Goal: Task Accomplishment & Management: Manage account settings

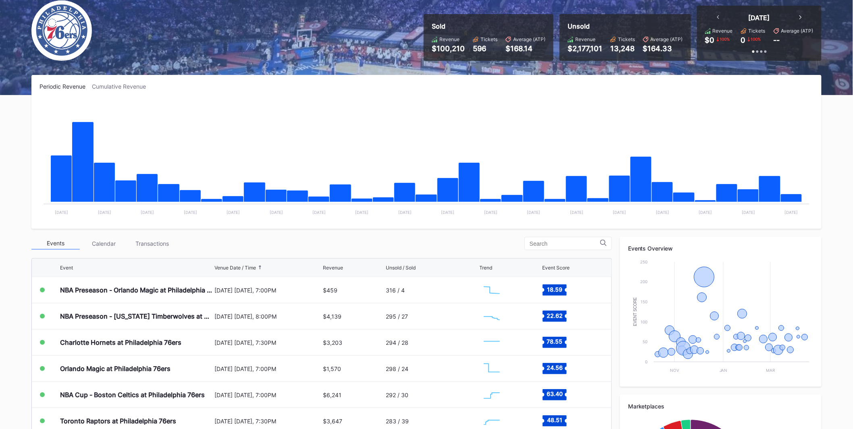
scroll to position [134, 0]
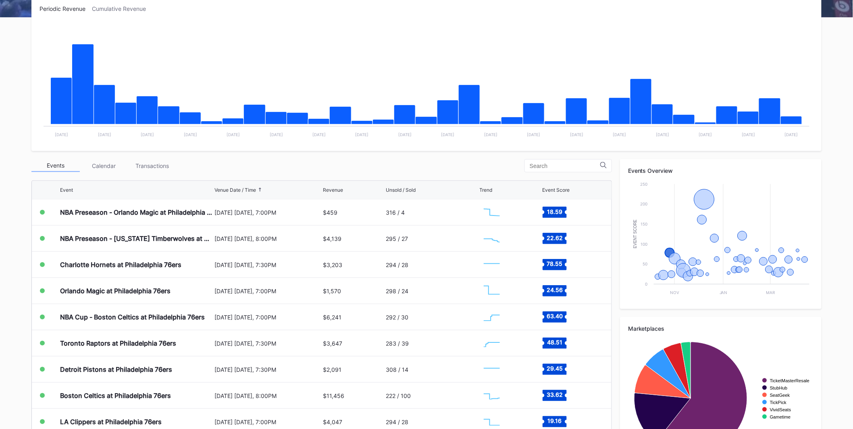
click at [142, 266] on div "Charlotte Hornets at Philadelphia 76ers" at bounding box center [120, 265] width 121 height 8
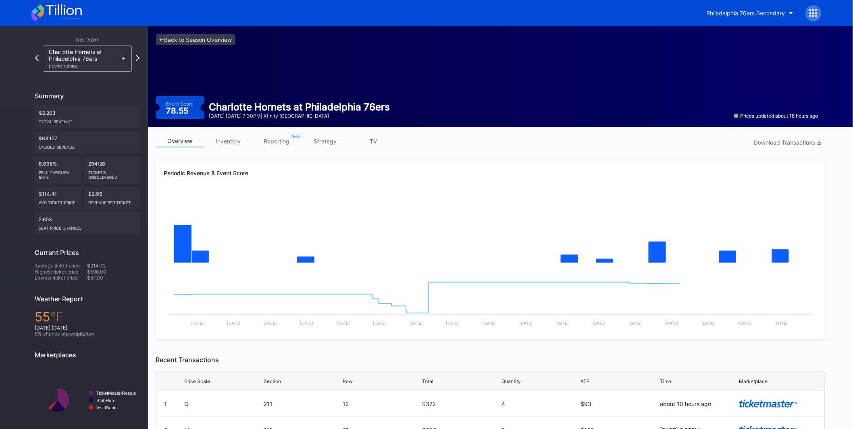
click at [220, 144] on link "inventory" at bounding box center [228, 141] width 48 height 12
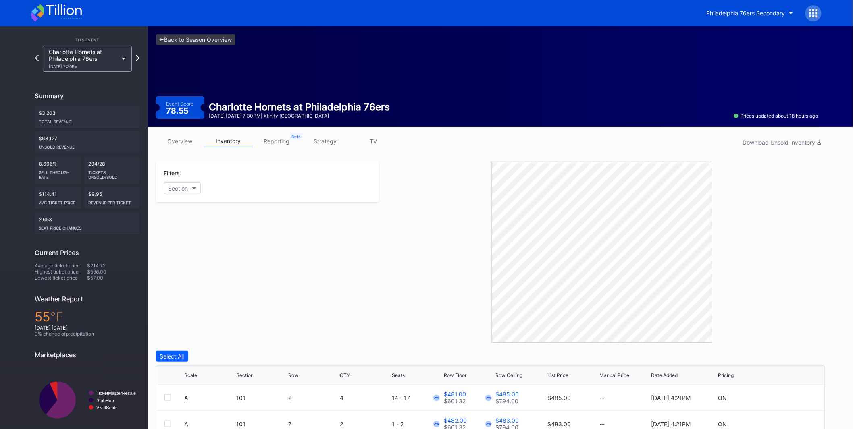
click at [70, 12] on icon at bounding box center [56, 13] width 50 height 18
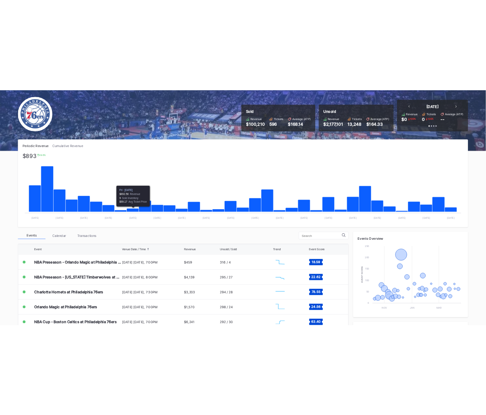
scroll to position [134, 0]
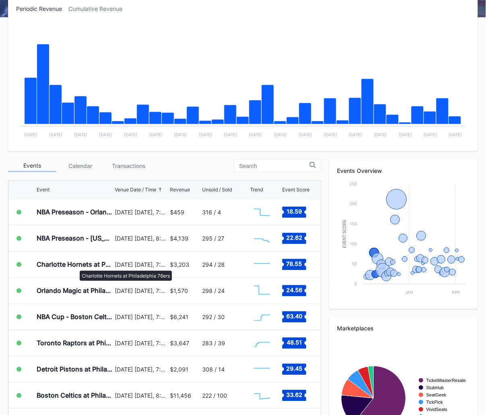
click at [76, 267] on div "Charlotte Hornets at Philadelphia 76ers" at bounding box center [75, 265] width 76 height 8
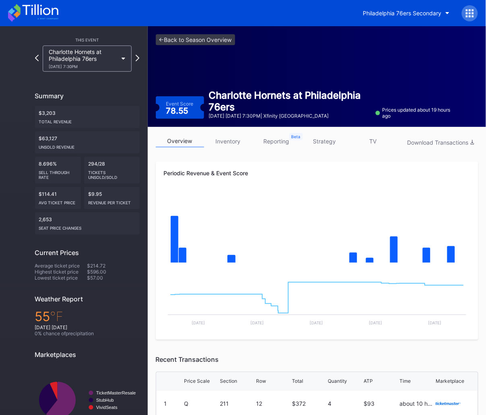
click at [228, 141] on link "inventory" at bounding box center [228, 141] width 48 height 12
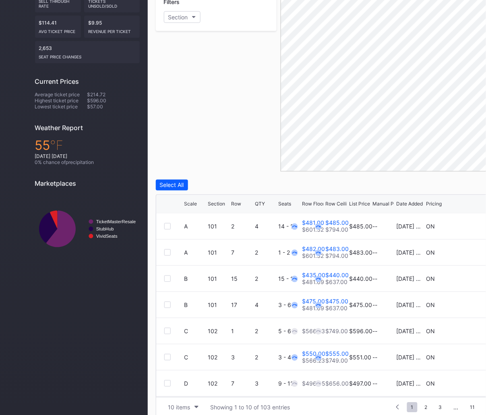
scroll to position [179, 0]
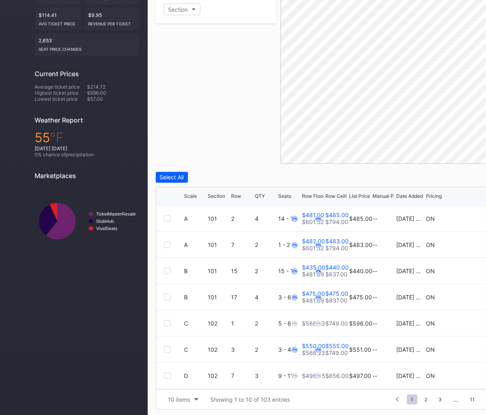
click at [185, 399] on div "10 items" at bounding box center [179, 399] width 22 height 7
click at [179, 379] on div "200 items" at bounding box center [183, 378] width 26 height 7
click at [192, 193] on div "Scale" at bounding box center [191, 196] width 13 height 6
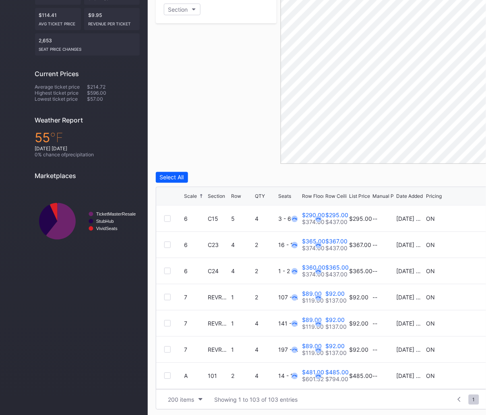
click at [192, 193] on div "Scale" at bounding box center [191, 196] width 13 height 6
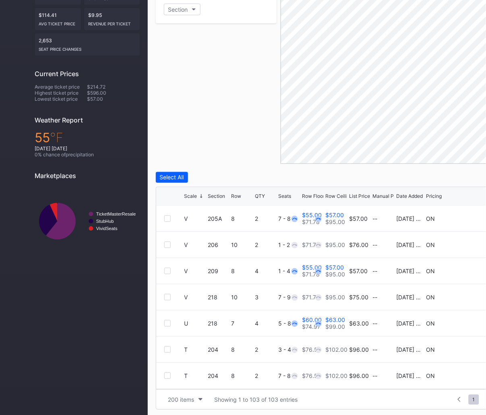
click at [192, 193] on div "Scale" at bounding box center [191, 196] width 13 height 6
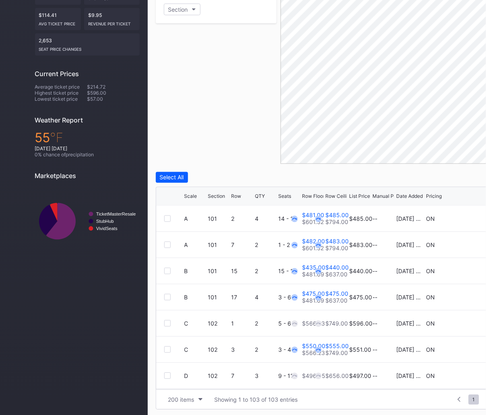
click at [192, 193] on div "Scale" at bounding box center [191, 196] width 13 height 6
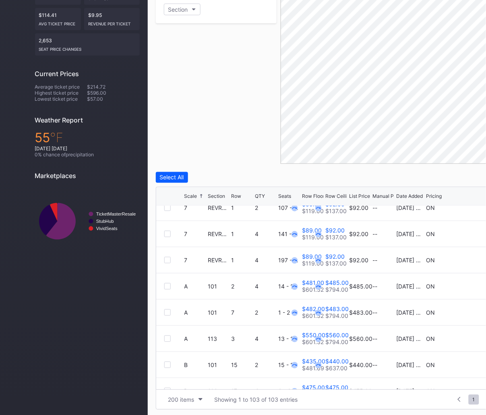
click at [167, 284] on div at bounding box center [167, 286] width 6 height 6
click at [166, 312] on div at bounding box center [167, 312] width 6 height 6
click at [166, 338] on div at bounding box center [167, 339] width 6 height 6
click at [223, 179] on div "Edit 3 Rows" at bounding box center [213, 177] width 31 height 7
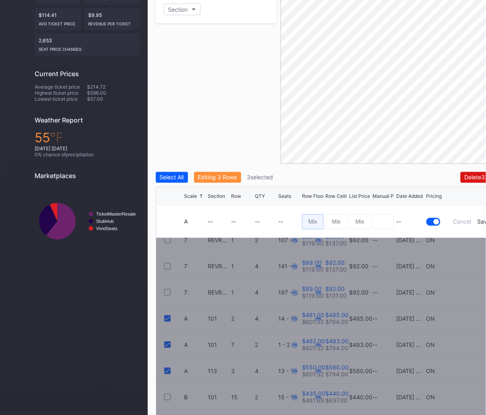
click at [315, 220] on input at bounding box center [313, 221] width 22 height 15
type input "452"
type input "455"
click at [482, 220] on div "Save" at bounding box center [484, 221] width 13 height 7
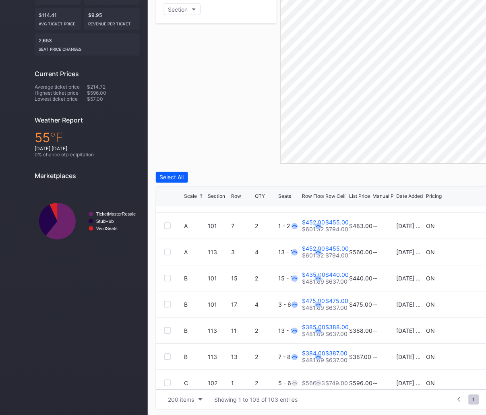
scroll to position [179, 0]
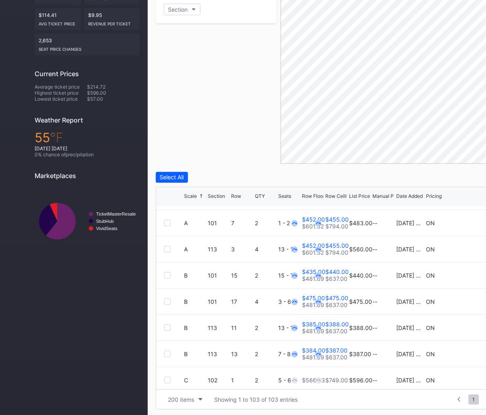
click at [164, 273] on div at bounding box center [167, 275] width 6 height 6
click at [167, 299] on div at bounding box center [167, 302] width 6 height 6
click at [168, 329] on div at bounding box center [167, 328] width 6 height 6
click at [170, 351] on div at bounding box center [167, 354] width 6 height 6
click at [224, 179] on div "Edit 4 Rows" at bounding box center [213, 177] width 31 height 7
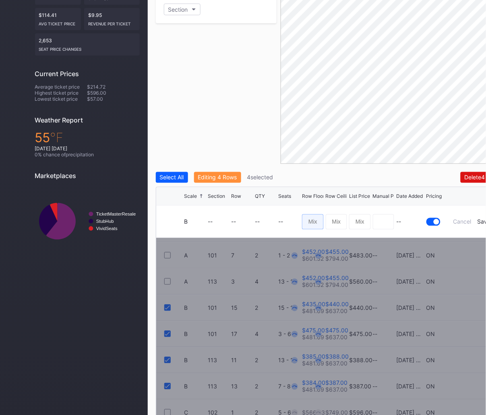
click at [313, 226] on input at bounding box center [313, 221] width 22 height 15
type input "364"
type input "366"
click at [481, 220] on div "Save" at bounding box center [484, 221] width 13 height 7
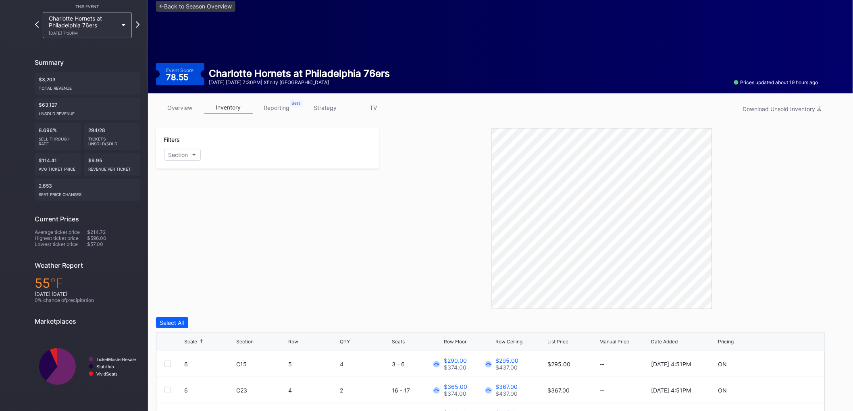
scroll to position [0, 0]
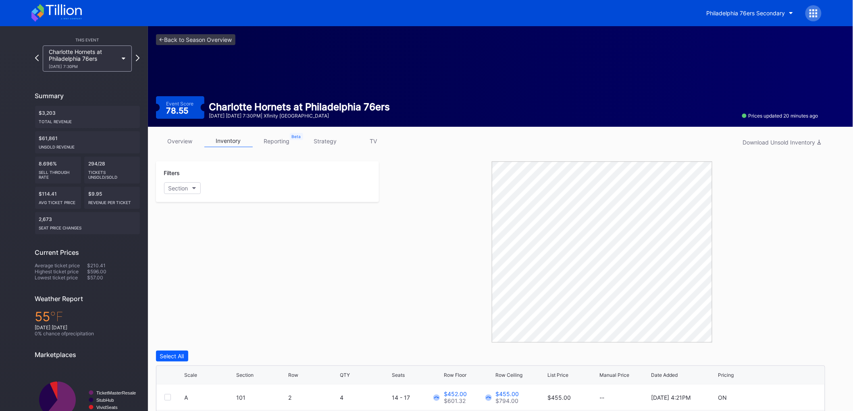
click at [77, 11] on icon at bounding box center [56, 13] width 50 height 18
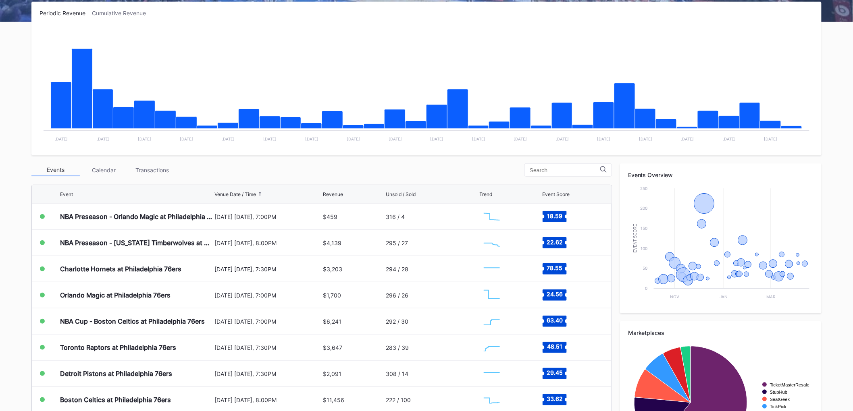
scroll to position [134, 0]
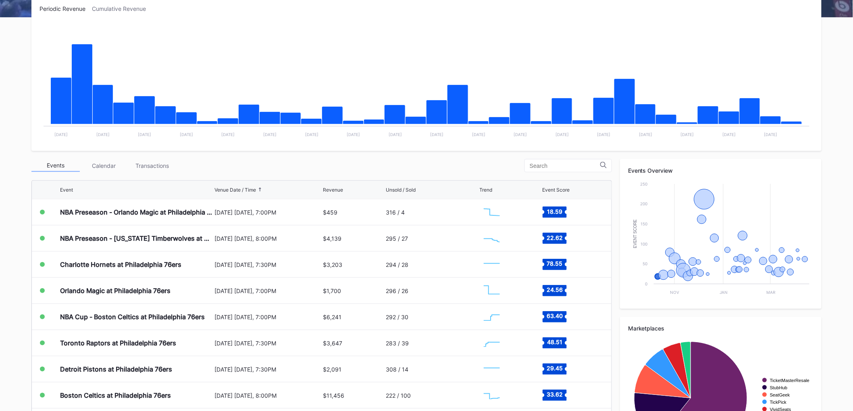
click at [151, 163] on div "Transactions" at bounding box center [152, 166] width 48 height 12
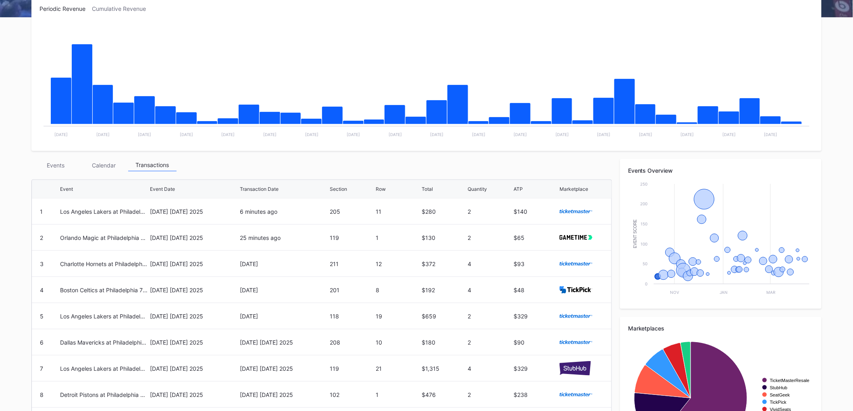
click at [45, 168] on div "Events" at bounding box center [55, 165] width 48 height 12
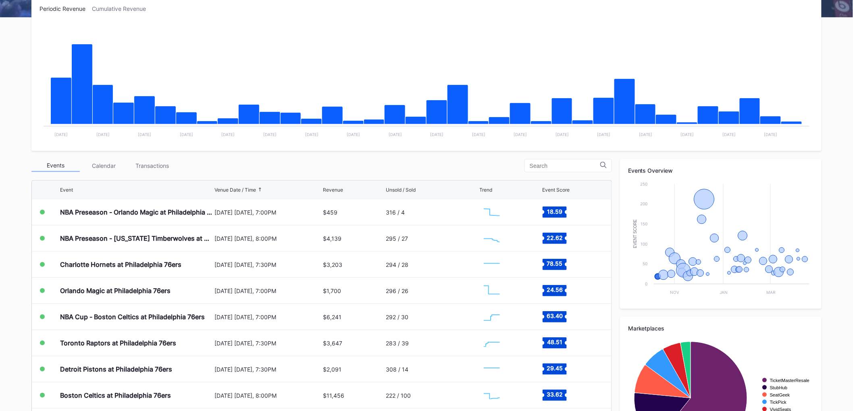
click at [143, 164] on div "Transactions" at bounding box center [152, 166] width 48 height 12
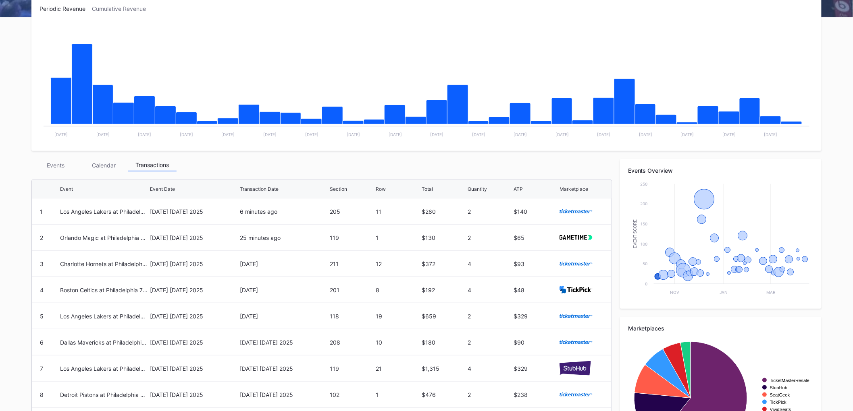
click at [71, 159] on div "Events" at bounding box center [55, 165] width 48 height 12
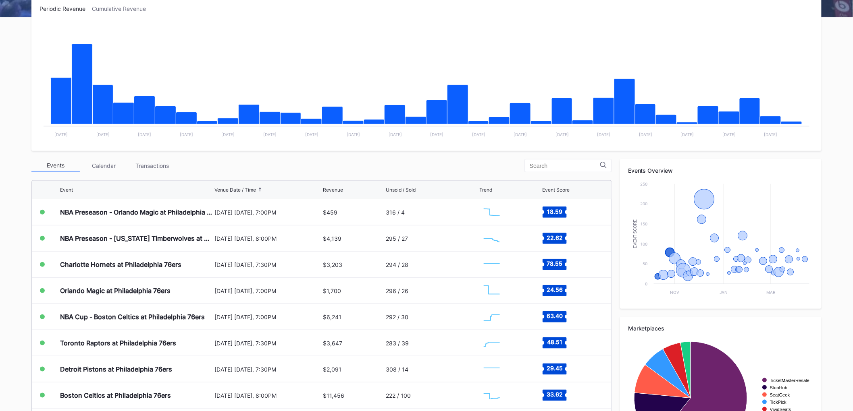
scroll to position [0, 0]
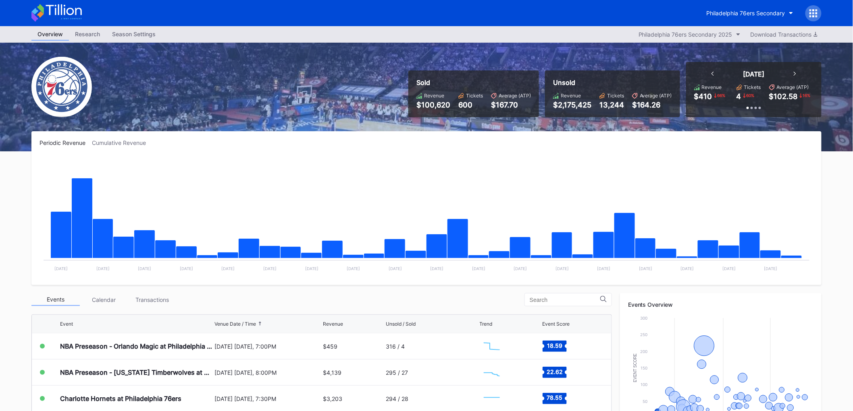
click at [148, 299] on div "Transactions" at bounding box center [152, 300] width 48 height 12
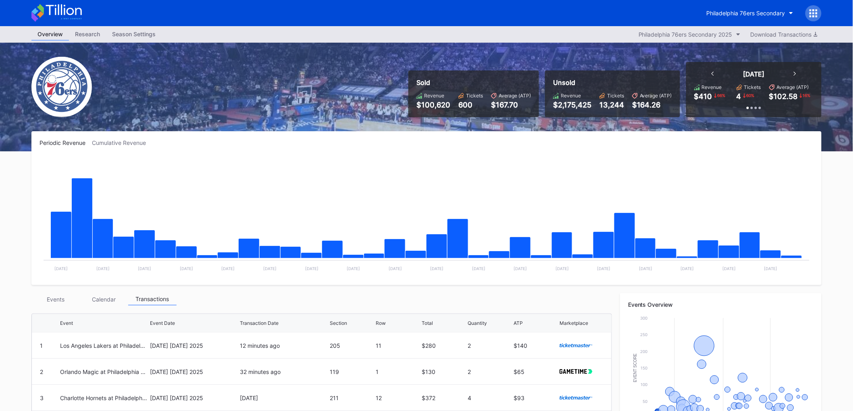
click at [743, 8] on button "Philadelphia 76ers Secondary" at bounding box center [749, 13] width 99 height 15
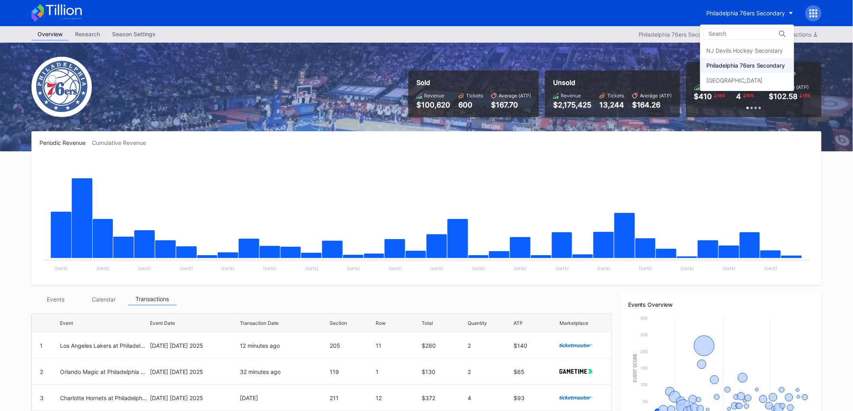
click at [742, 46] on div "NJ Devils Hockey Secondary" at bounding box center [747, 50] width 94 height 15
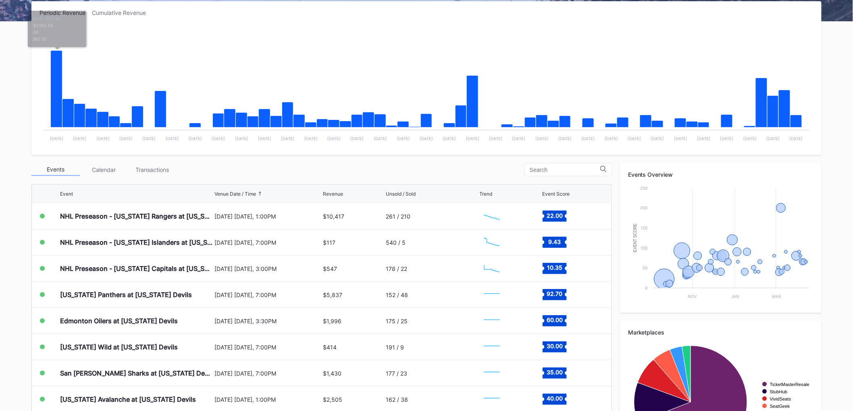
scroll to position [134, 0]
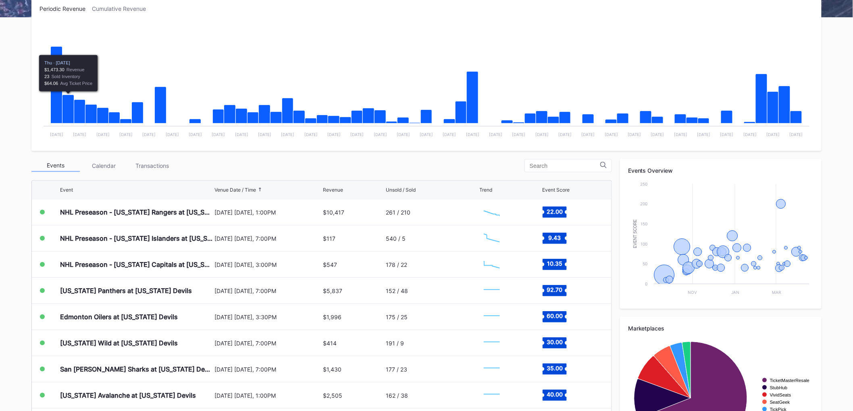
click at [25, 158] on div "Periodic Revenue Cumulative Revenue Created with Highcharts 11.2.0 Chart title …" at bounding box center [426, 236] width 806 height 478
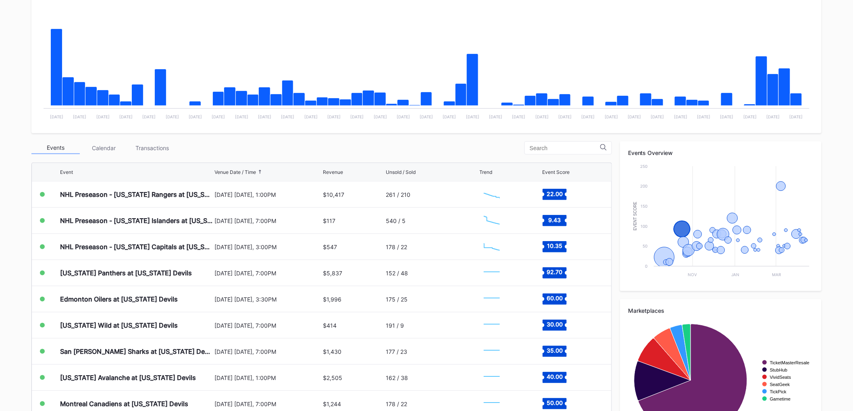
scroll to position [197, 0]
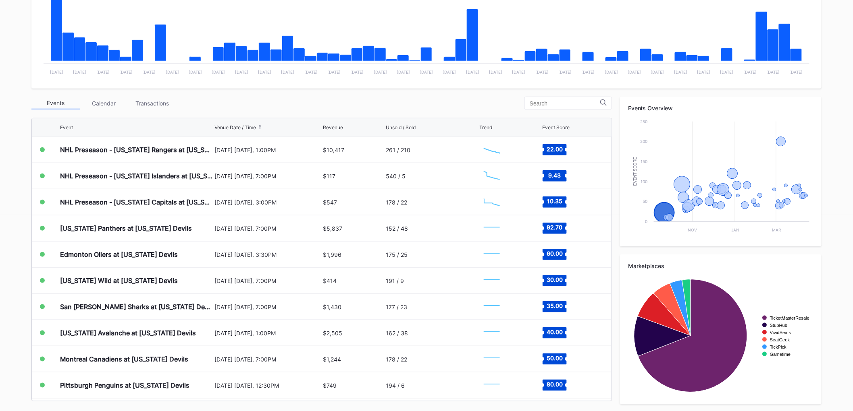
click at [150, 144] on div "NHL Preseason - [US_STATE] Rangers at [US_STATE] Devils" at bounding box center [136, 150] width 152 height 26
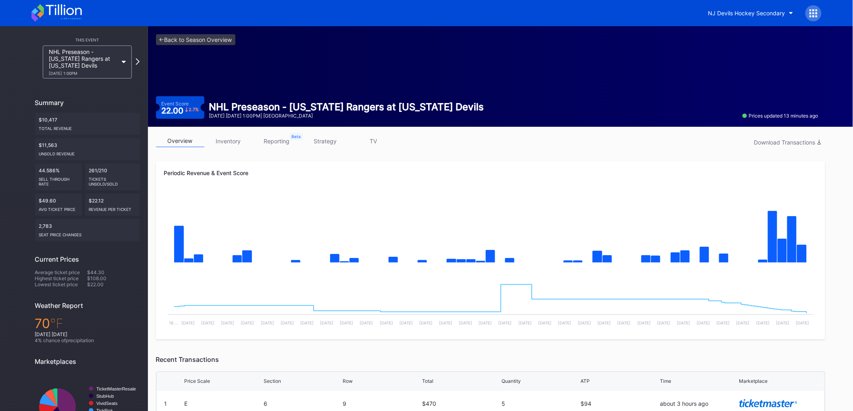
click at [231, 142] on link "inventory" at bounding box center [228, 141] width 48 height 12
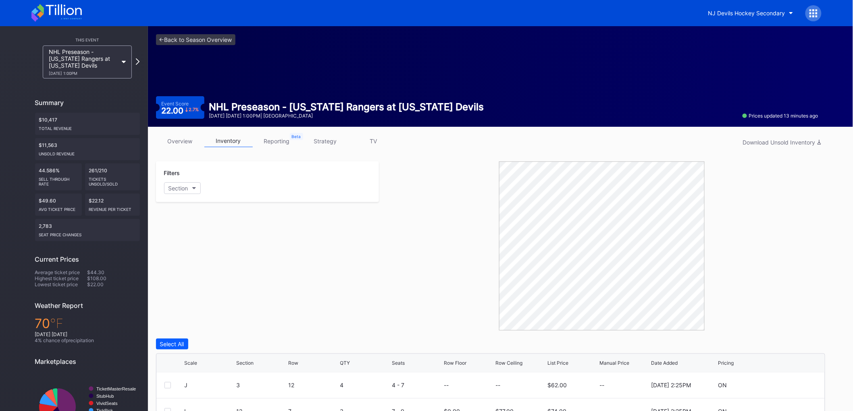
click at [174, 145] on link "overview" at bounding box center [180, 141] width 48 height 12
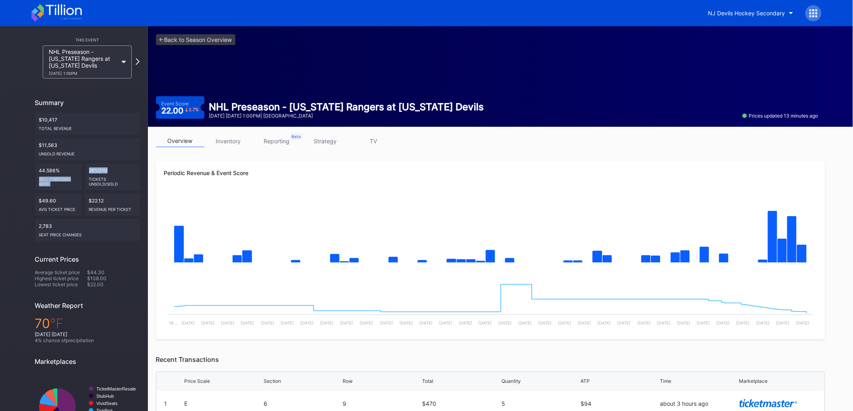
drag, startPoint x: 110, startPoint y: 168, endPoint x: 62, endPoint y: 168, distance: 47.9
click at [62, 168] on div "$10,417 Total Revenue $11,563 Unsold Revenue 44.586% Sell Through Rate 261/210 …" at bounding box center [87, 177] width 105 height 129
click at [19, 82] on div "This Event NHL Preseason - New York Rangers at New Jersey Devils 9/21 Sunday 1:…" at bounding box center [74, 314] width 148 height 577
click at [56, 14] on icon at bounding box center [56, 13] width 50 height 18
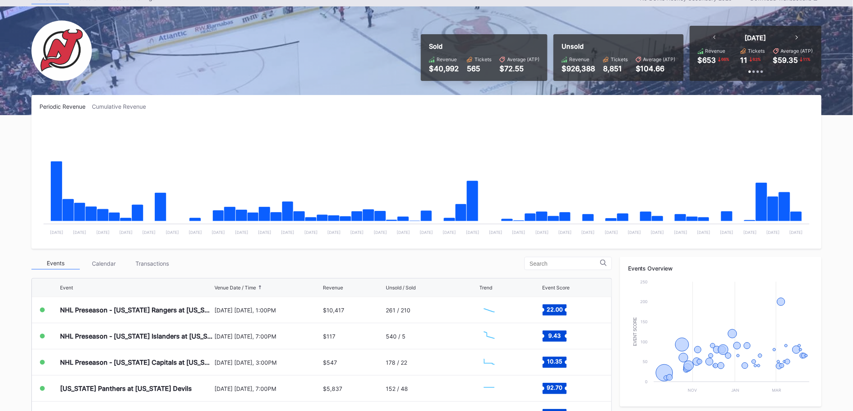
scroll to position [134, 0]
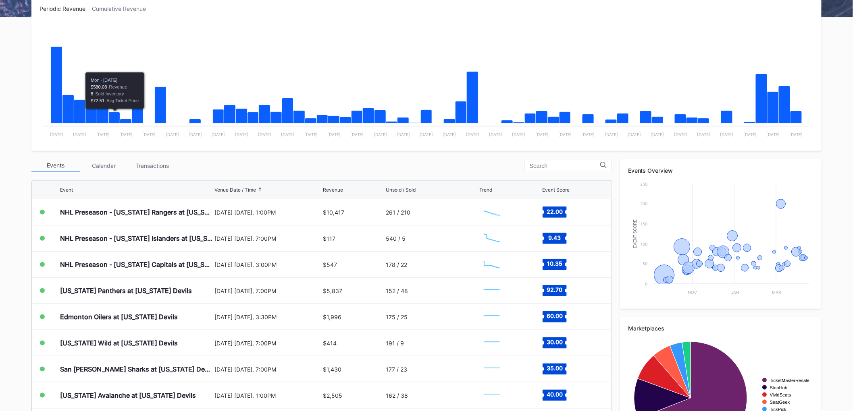
click at [143, 164] on div "Transactions" at bounding box center [152, 166] width 48 height 12
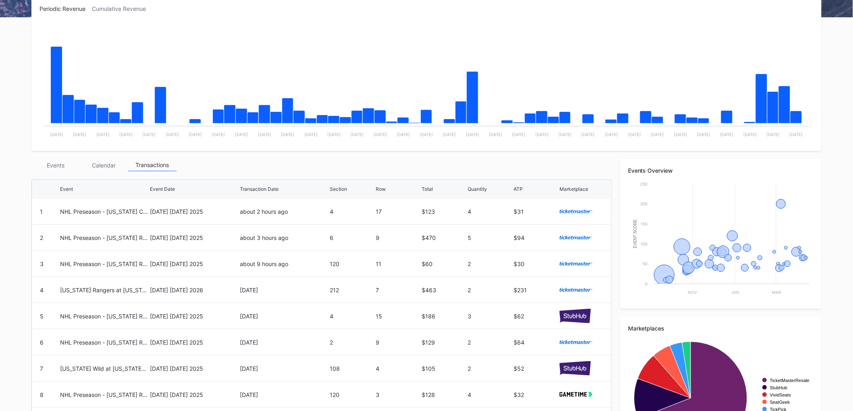
click at [61, 166] on div "Events" at bounding box center [55, 165] width 48 height 12
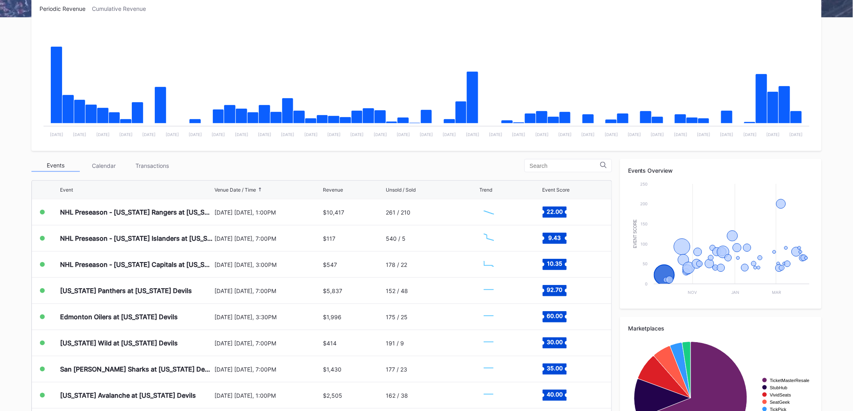
click at [107, 214] on div "NHL Preseason - [US_STATE] Rangers at [US_STATE] Devils" at bounding box center [136, 212] width 152 height 8
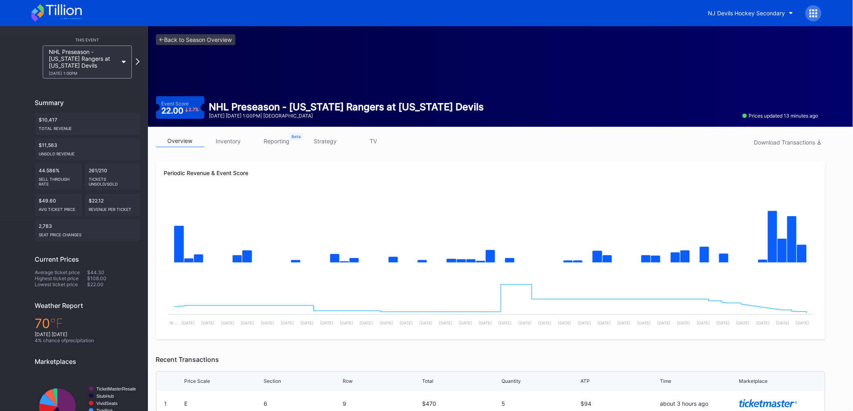
click at [309, 140] on link "strategy" at bounding box center [325, 141] width 48 height 12
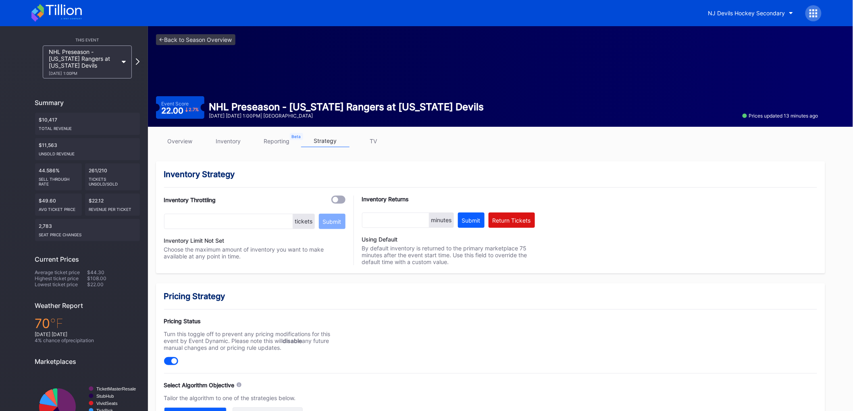
click at [233, 143] on link "inventory" at bounding box center [228, 141] width 48 height 12
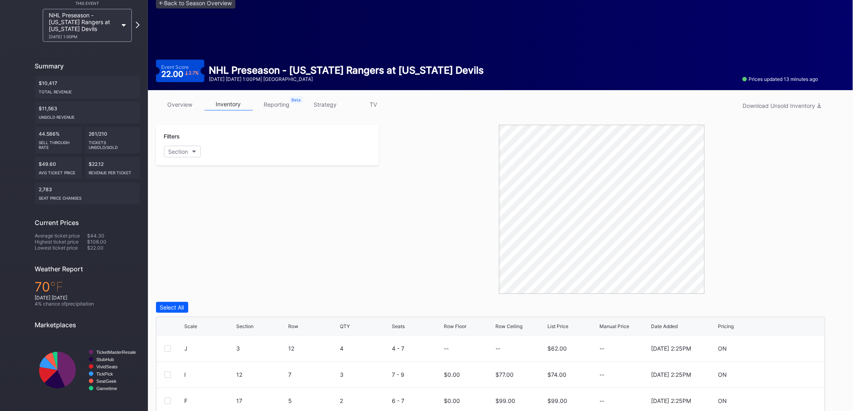
scroll to position [172, 0]
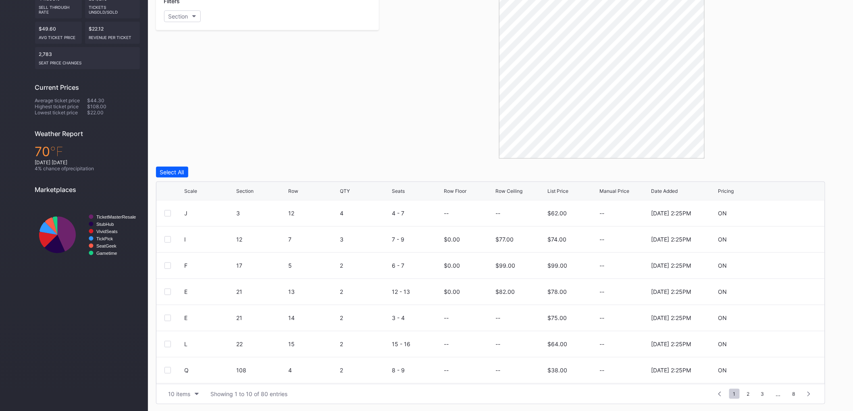
click at [550, 185] on div "Scale Section Row QTY Seats Row Floor Row Ceiling List Price Manual Price Date …" at bounding box center [490, 191] width 668 height 19
click at [555, 189] on div "List Price" at bounding box center [558, 191] width 21 height 6
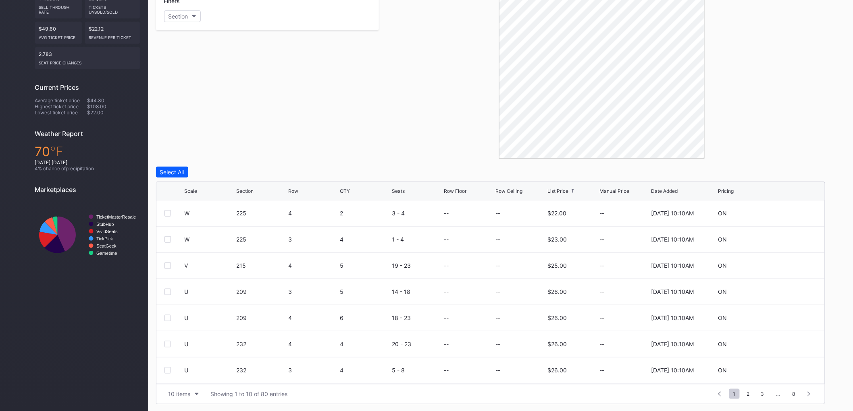
click at [555, 189] on div "List Price" at bounding box center [558, 191] width 21 height 6
click at [183, 389] on button "10 items" at bounding box center [183, 394] width 38 height 11
click at [183, 372] on div "200 items" at bounding box center [183, 373] width 26 height 7
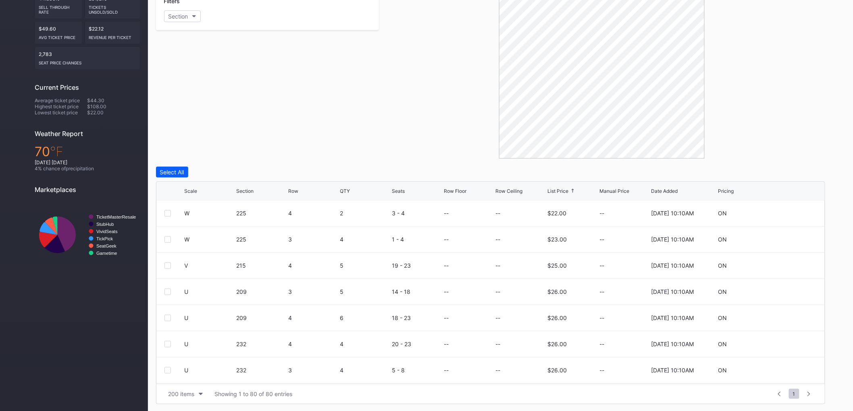
click at [351, 131] on div "Filters Section" at bounding box center [267, 74] width 223 height 169
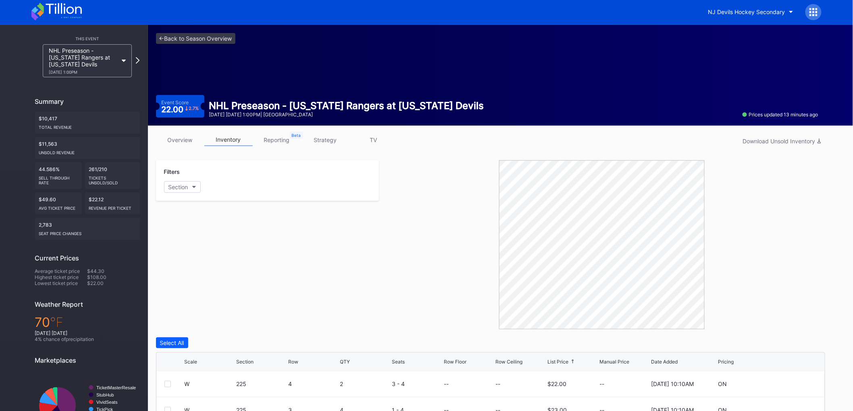
scroll to position [0, 0]
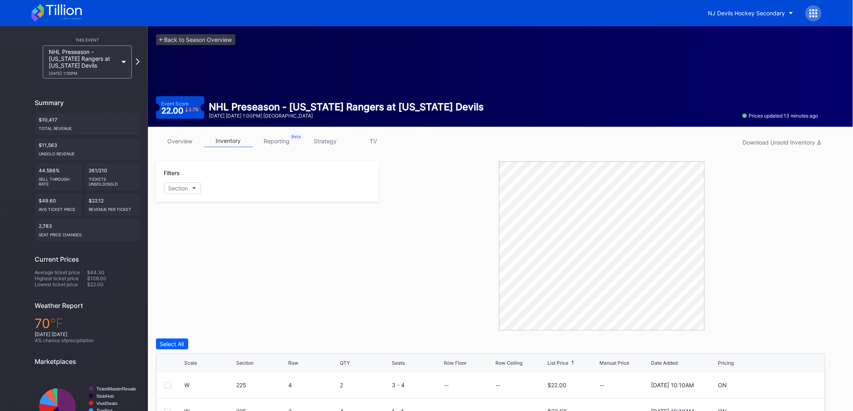
click at [75, 12] on icon at bounding box center [56, 13] width 50 height 18
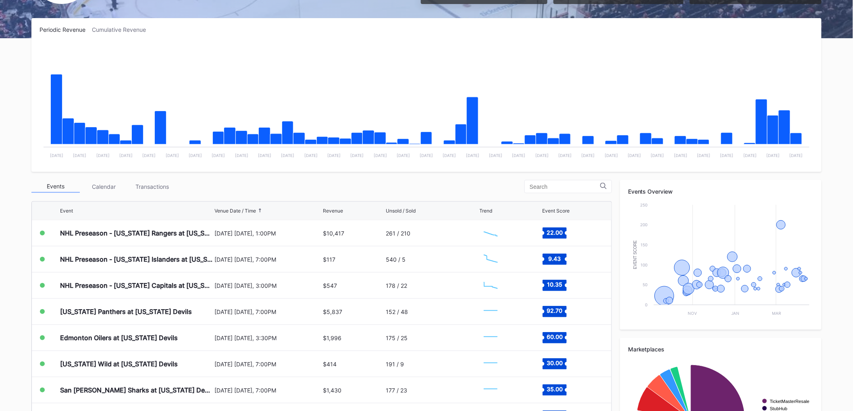
scroll to position [197, 0]
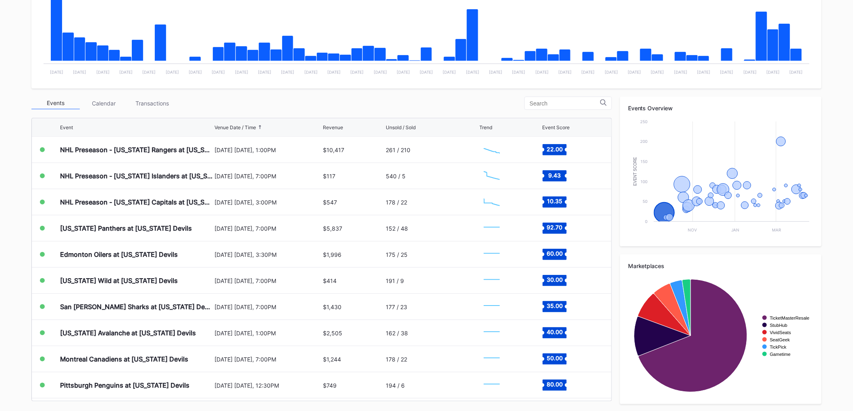
click at [166, 104] on div "Transactions" at bounding box center [152, 103] width 48 height 12
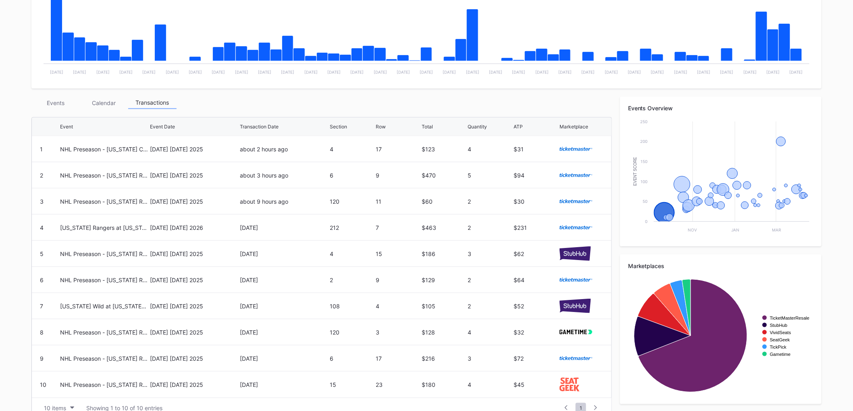
click at [62, 97] on div "Events" at bounding box center [55, 103] width 48 height 12
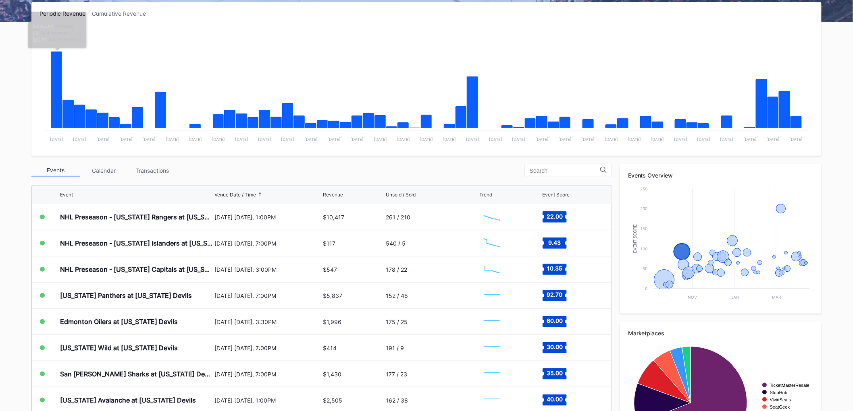
scroll to position [134, 0]
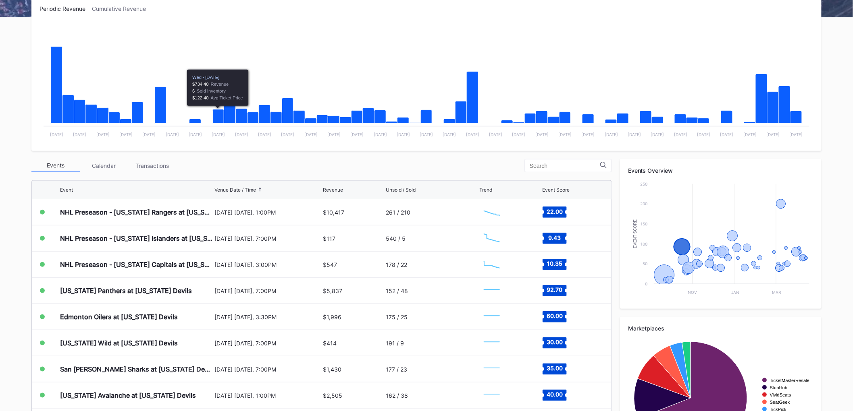
click at [148, 163] on div "Transactions" at bounding box center [152, 166] width 48 height 12
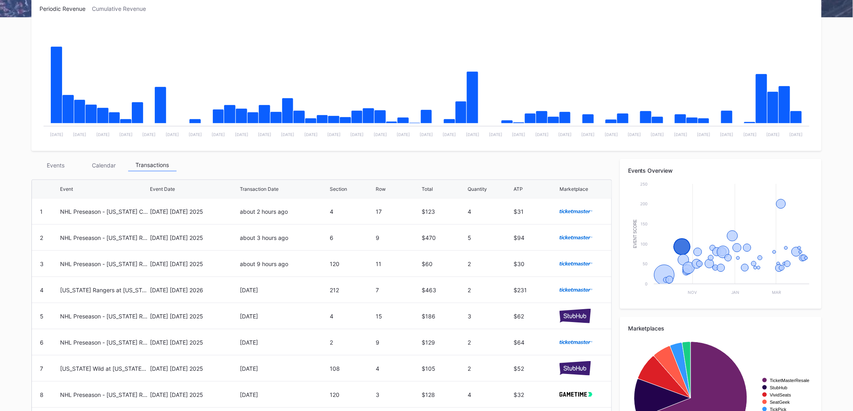
click at [57, 166] on div "Events" at bounding box center [55, 165] width 48 height 12
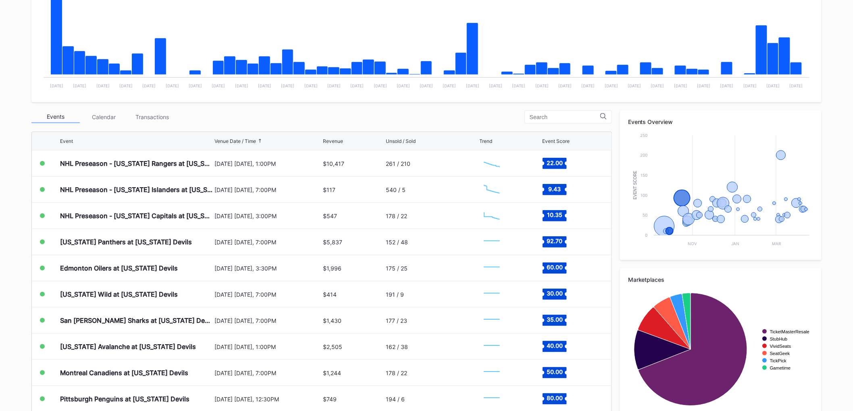
scroll to position [197, 0]
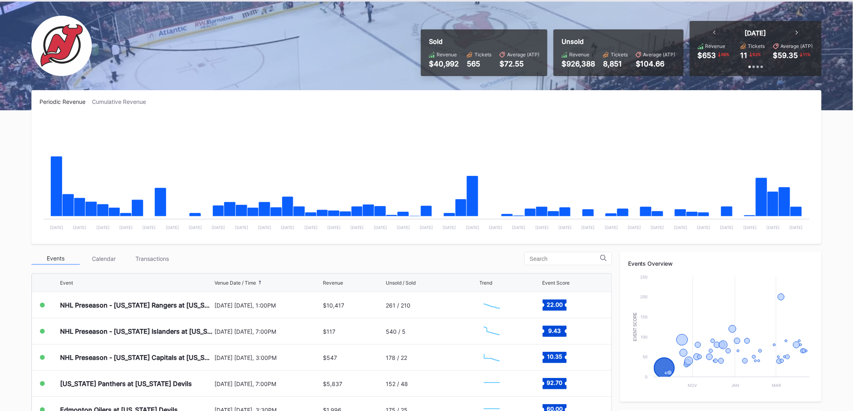
scroll to position [134, 0]
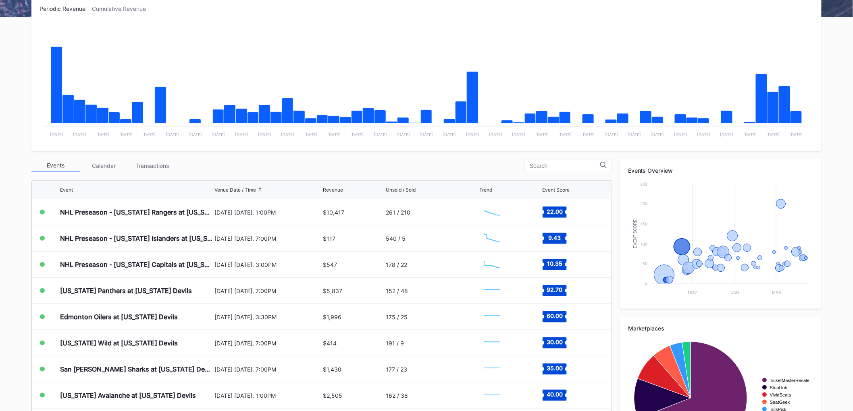
click at [146, 166] on div "Transactions" at bounding box center [152, 166] width 48 height 12
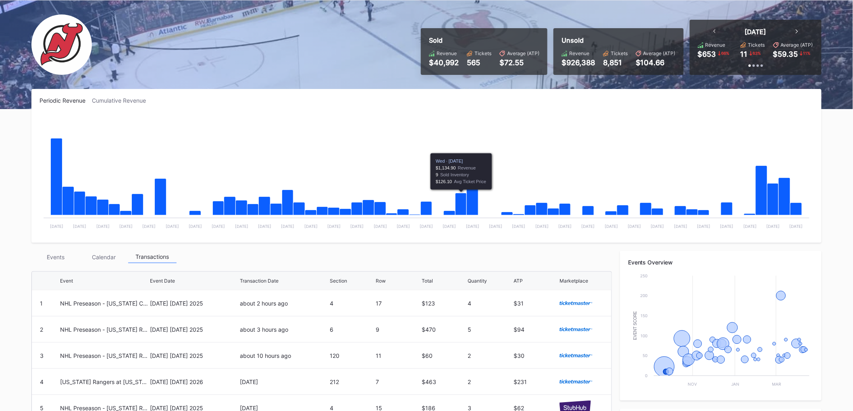
scroll to position [0, 0]
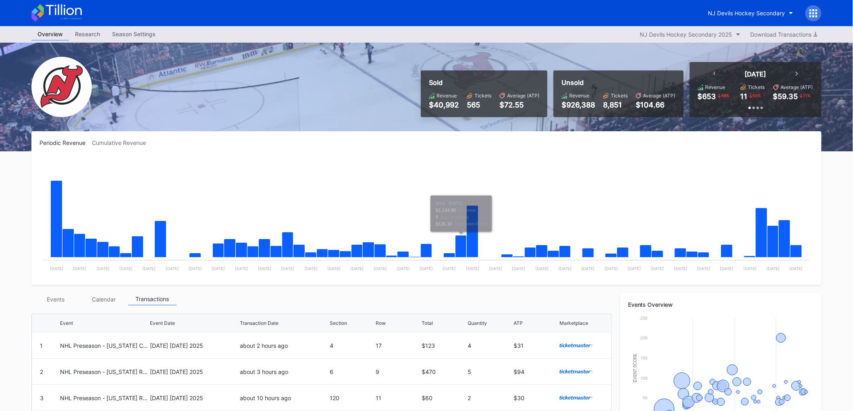
click at [752, 10] on div "NJ Devils Hockey Secondary" at bounding box center [746, 13] width 77 height 7
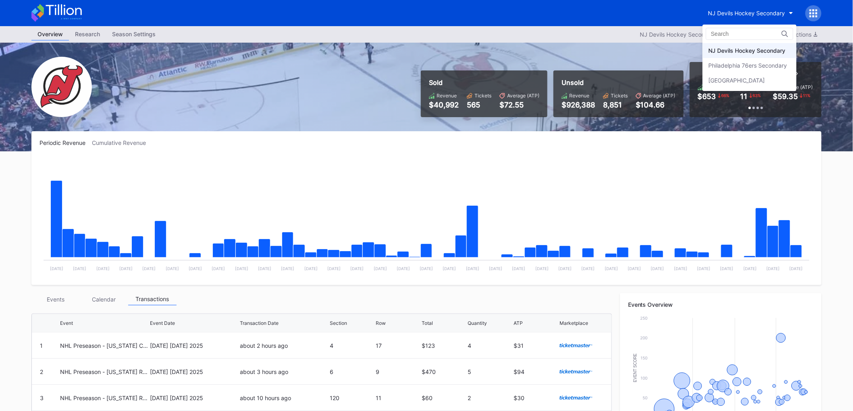
click at [756, 64] on div "Philadelphia 76ers Secondary" at bounding box center [747, 65] width 79 height 7
